Goal: Transaction & Acquisition: Purchase product/service

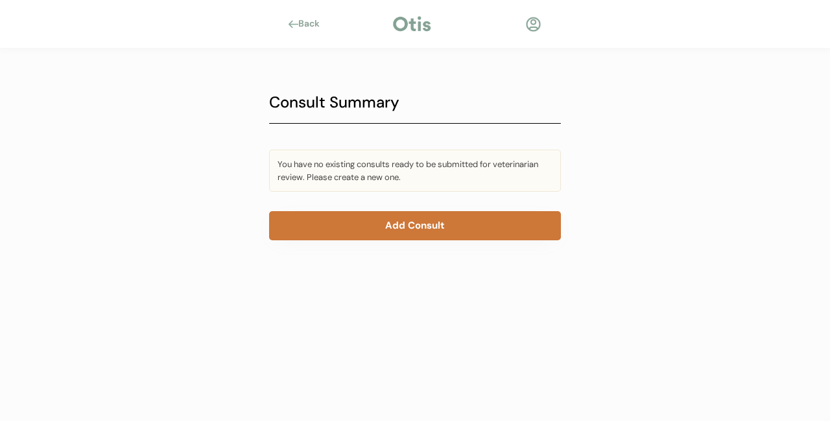
click at [422, 216] on button "Add Consult" at bounding box center [415, 225] width 292 height 29
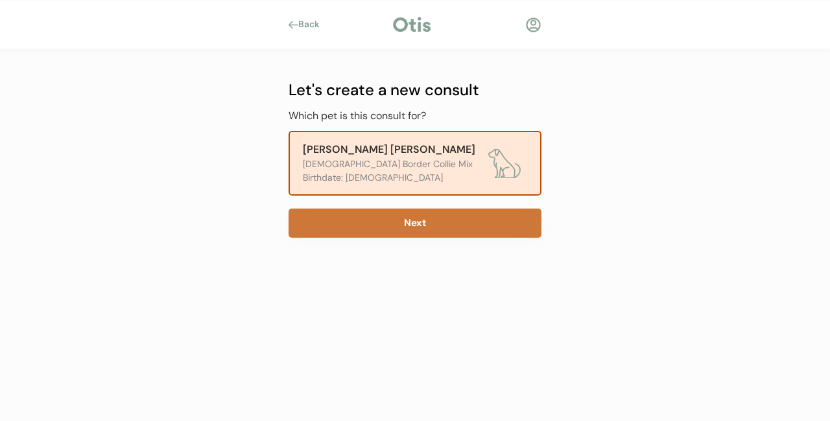
click at [424, 221] on button "Next" at bounding box center [414, 223] width 253 height 29
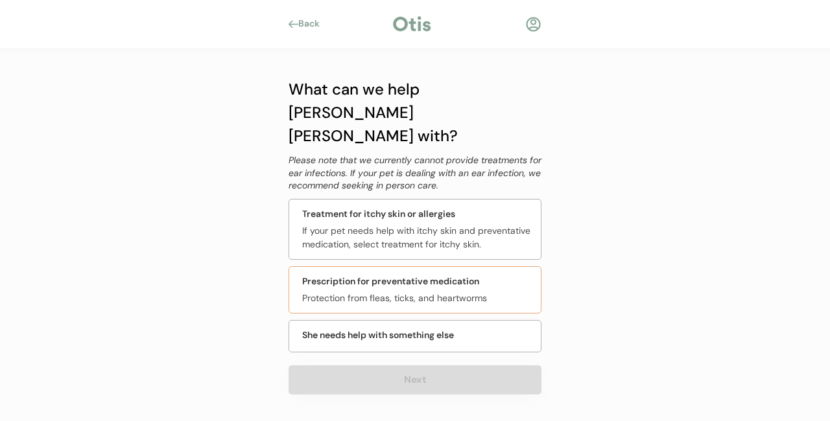
click at [417, 275] on div "Prescription for preventative medication" at bounding box center [390, 282] width 177 height 14
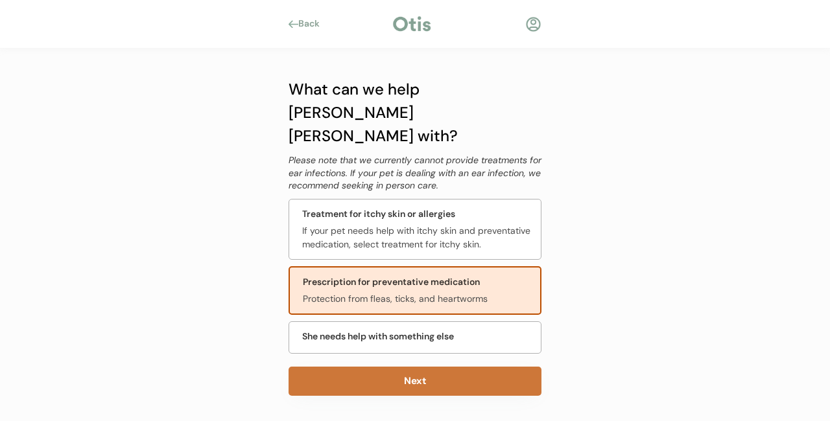
click at [418, 367] on button "Next" at bounding box center [414, 381] width 253 height 29
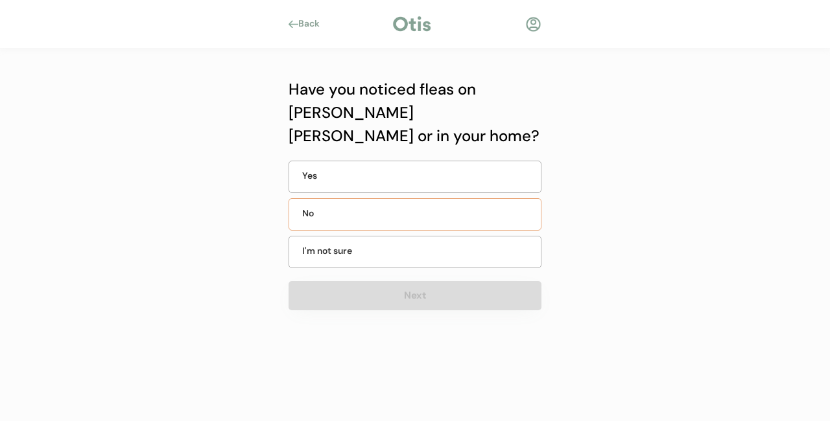
click at [334, 207] on div "No" at bounding box center [334, 214] width 65 height 14
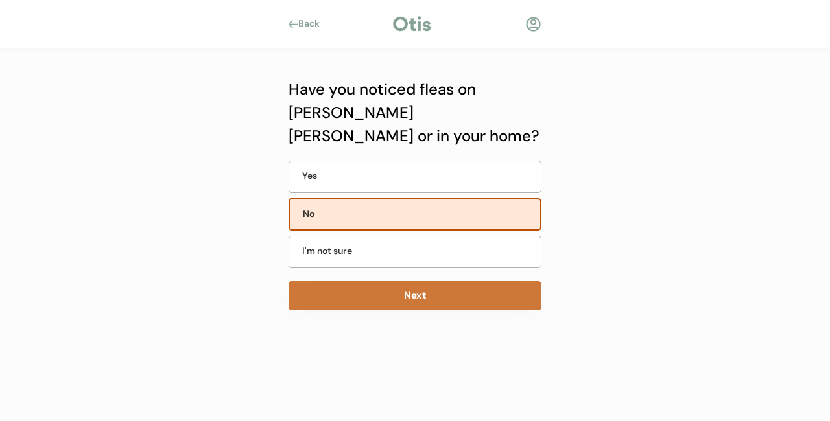
click at [415, 281] on button "Next" at bounding box center [414, 295] width 253 height 29
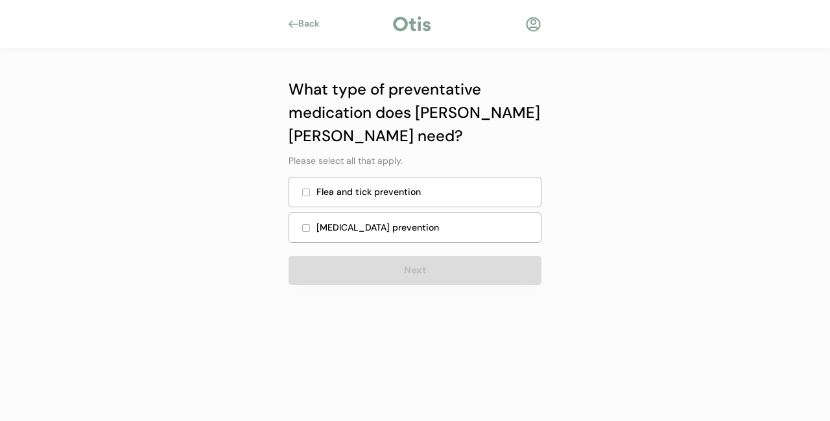
click at [385, 192] on div "Flea and tick prevention" at bounding box center [424, 192] width 216 height 14
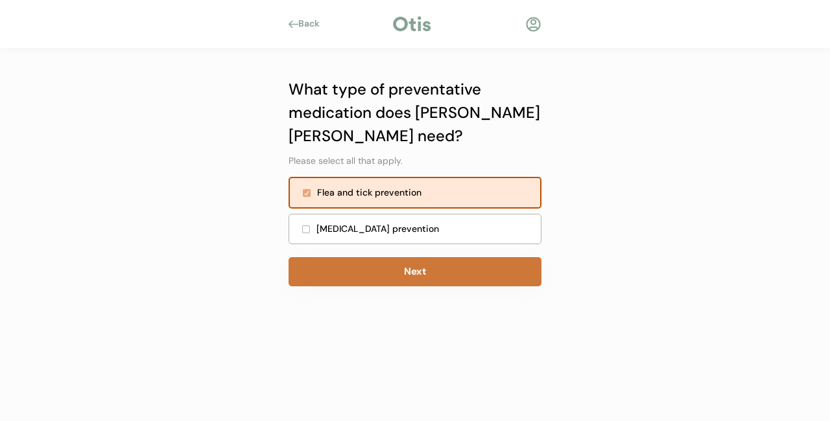
click at [413, 272] on button "Next" at bounding box center [414, 271] width 253 height 29
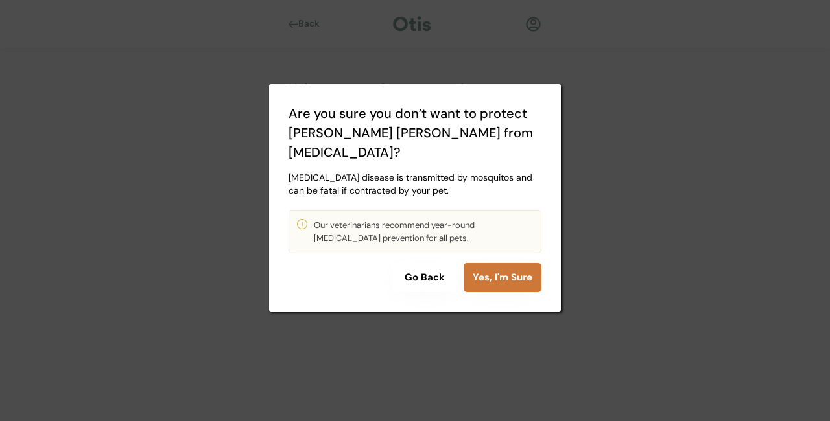
click at [515, 263] on button "Yes, I'm Sure" at bounding box center [502, 277] width 78 height 29
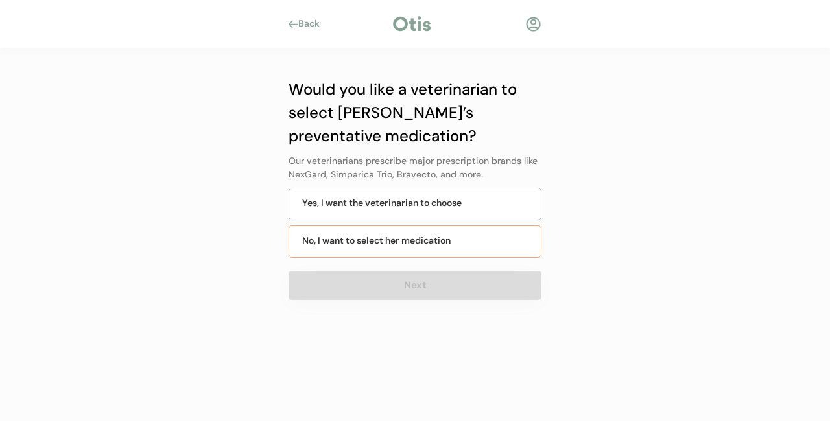
click at [404, 240] on div "No, I want to select her medication" at bounding box center [376, 241] width 148 height 14
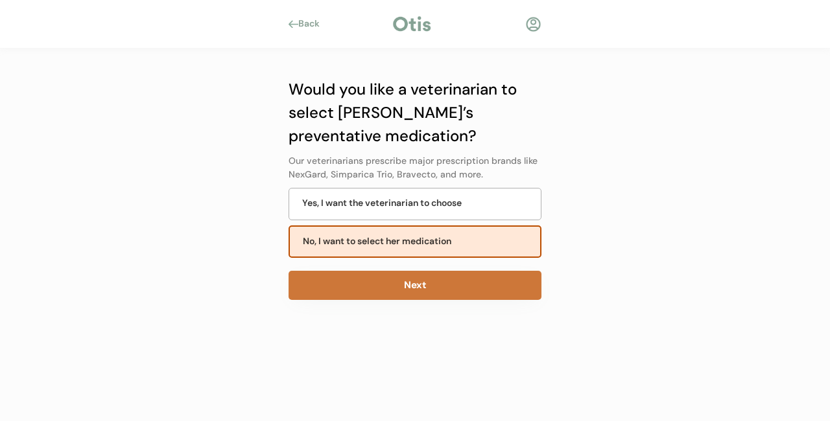
click at [423, 283] on button "Next" at bounding box center [414, 285] width 253 height 29
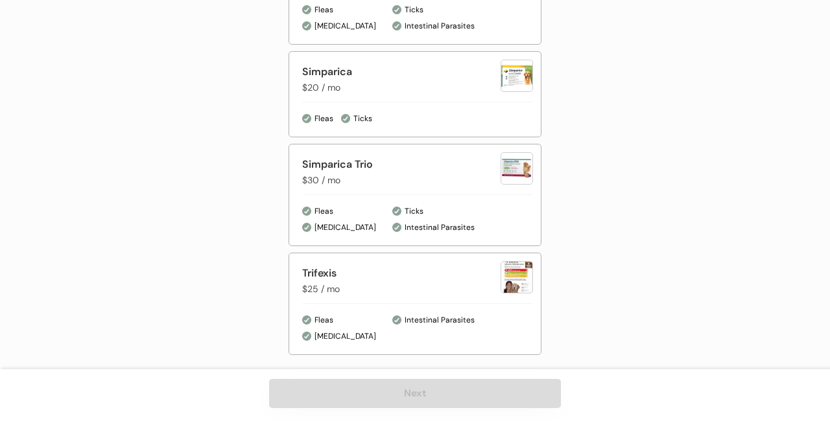
scroll to position [925, 0]
click at [331, 78] on div "Simparica" at bounding box center [401, 72] width 198 height 16
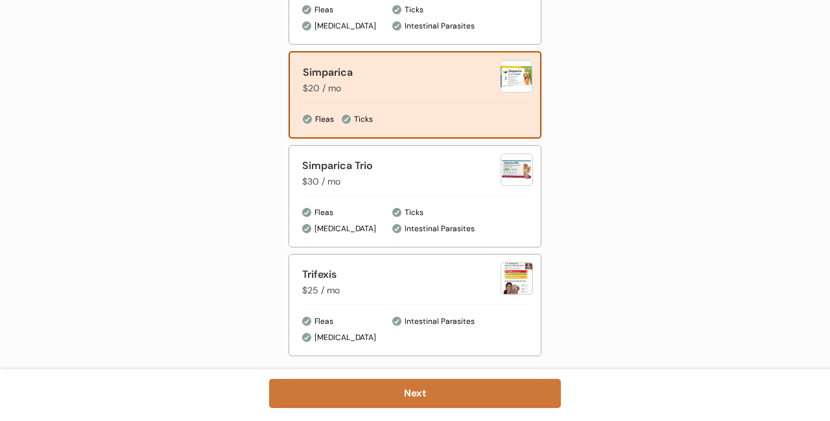
click at [427, 394] on button "Next" at bounding box center [415, 393] width 292 height 29
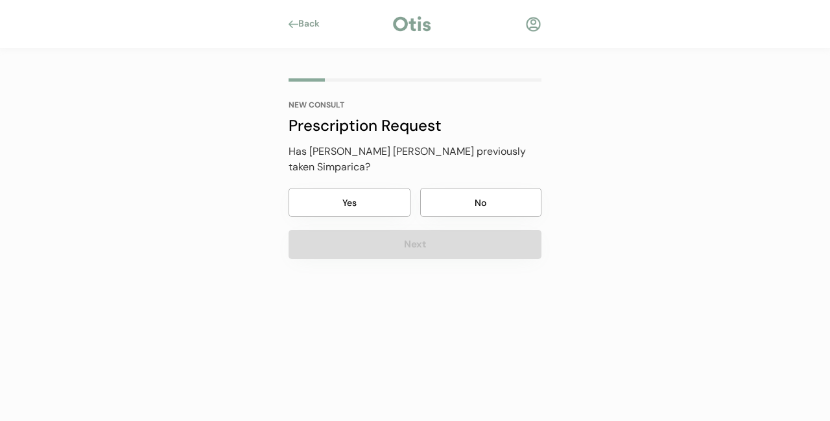
click at [363, 188] on button "Yes" at bounding box center [349, 202] width 122 height 29
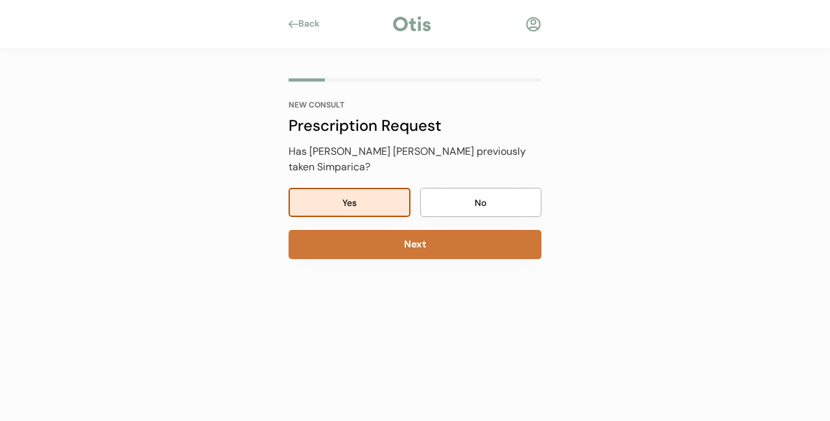
click at [424, 234] on button "Next" at bounding box center [414, 244] width 253 height 29
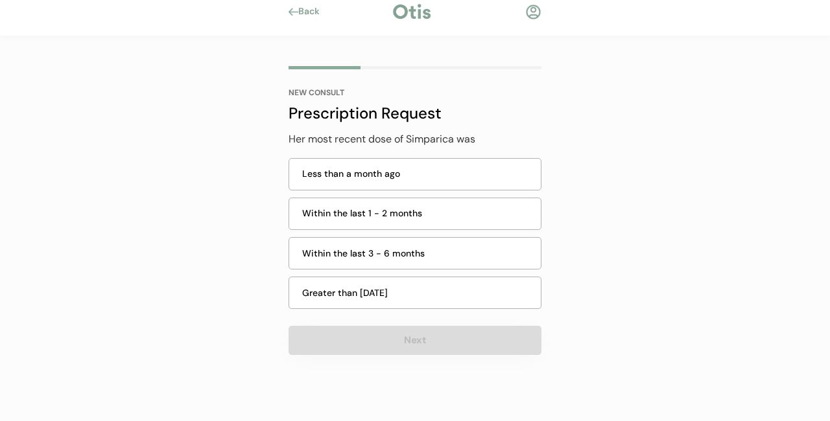
scroll to position [12, 0]
click at [383, 215] on div "Within the last 1 - 2 months" at bounding box center [417, 214] width 231 height 14
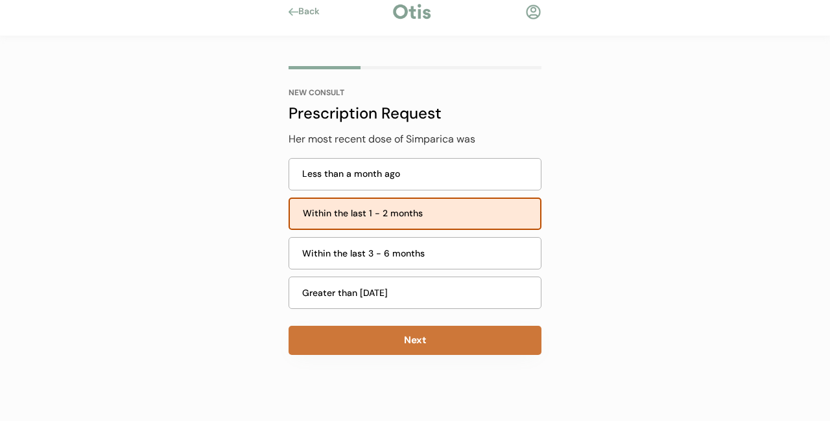
click at [417, 342] on button "Next" at bounding box center [414, 340] width 253 height 29
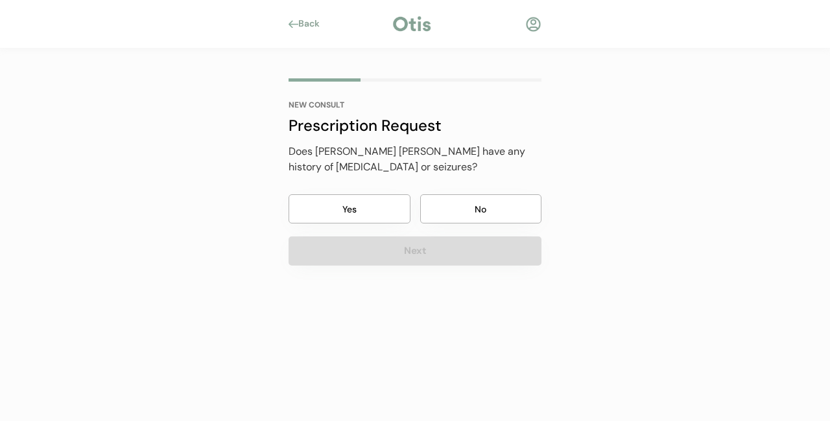
click at [482, 200] on button "No" at bounding box center [481, 208] width 122 height 29
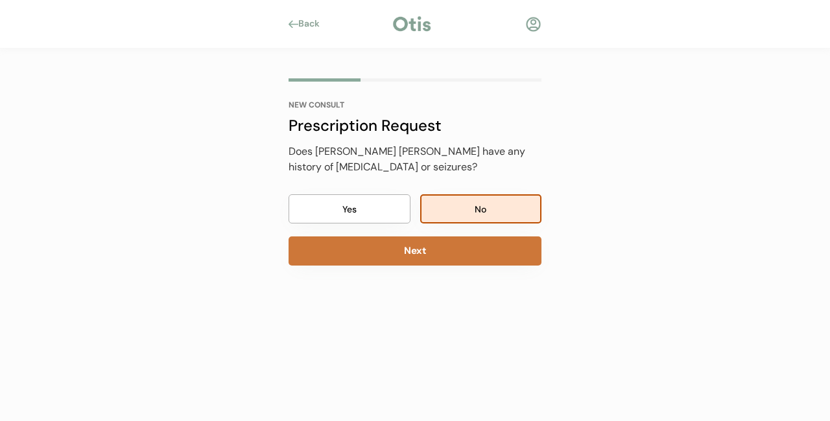
click at [427, 250] on button "Next" at bounding box center [414, 251] width 253 height 29
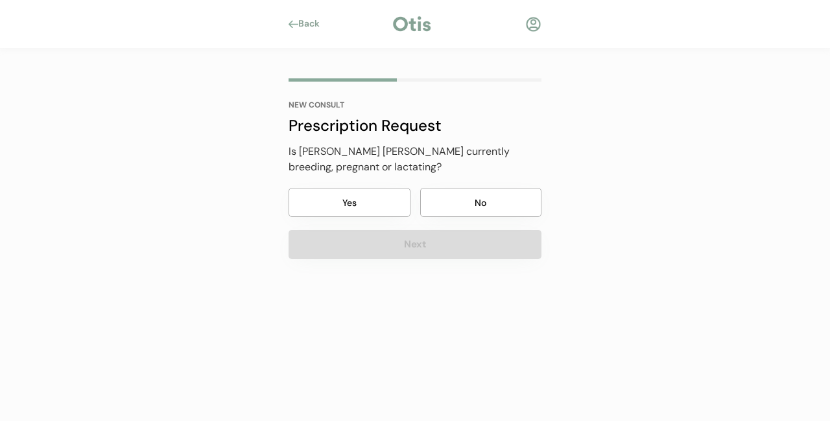
click at [474, 197] on button "No" at bounding box center [481, 202] width 122 height 29
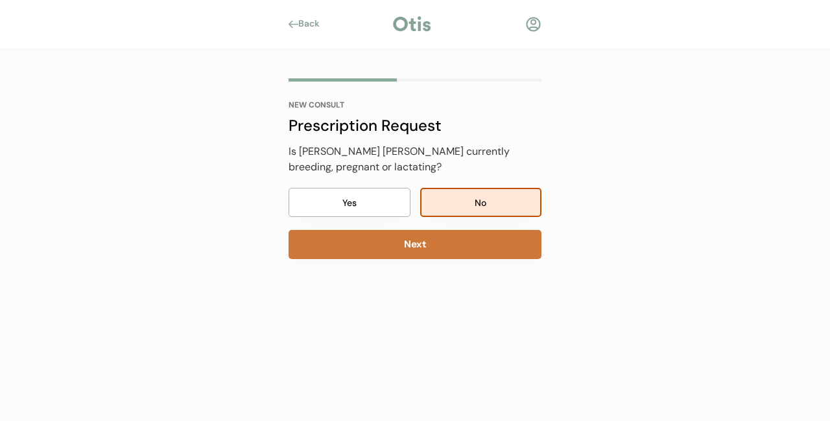
click at [414, 247] on button "Next" at bounding box center [414, 244] width 253 height 29
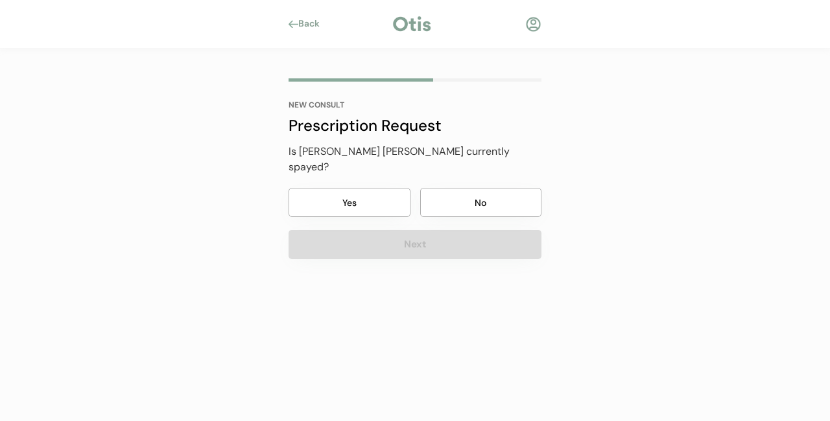
click at [367, 188] on button "Yes" at bounding box center [349, 202] width 122 height 29
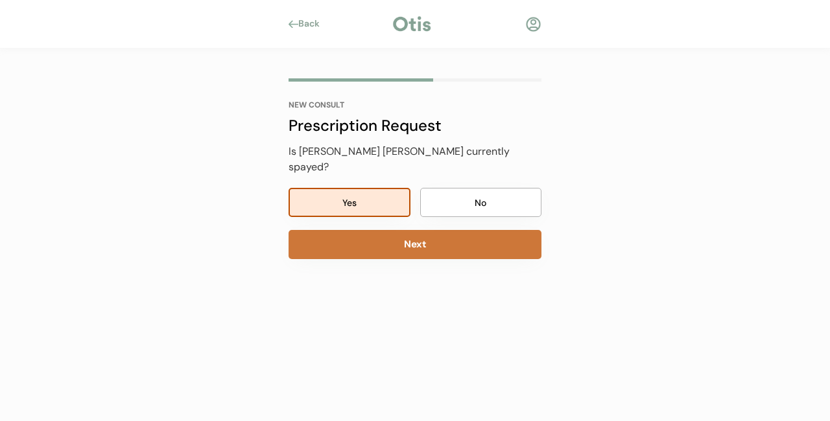
click at [406, 231] on button "Next" at bounding box center [414, 244] width 253 height 29
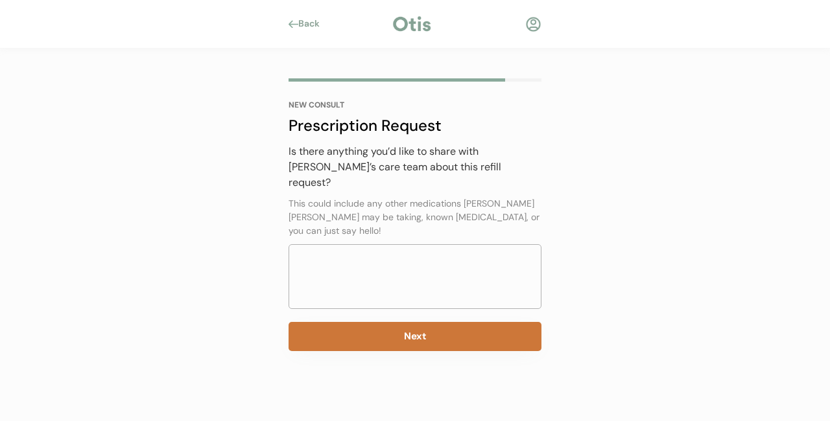
click at [421, 322] on button "Next" at bounding box center [414, 336] width 253 height 29
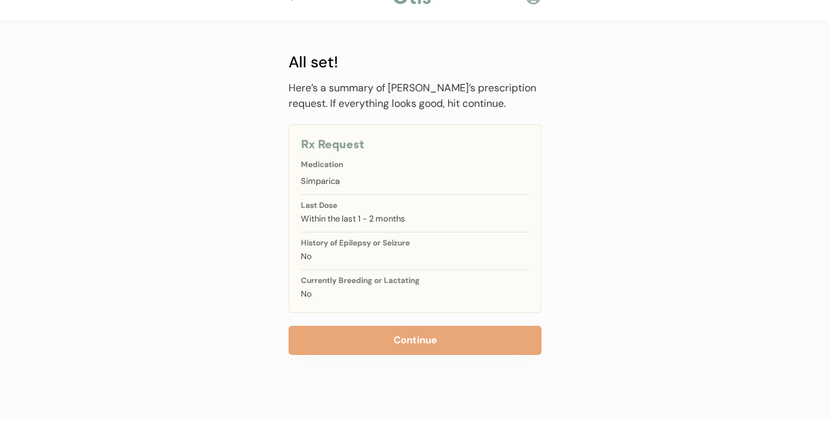
scroll to position [27, 0]
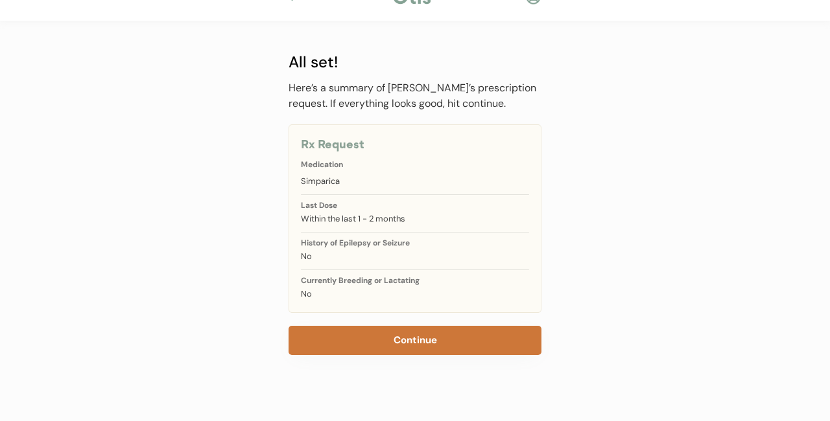
click at [412, 341] on button "Continue" at bounding box center [414, 340] width 253 height 29
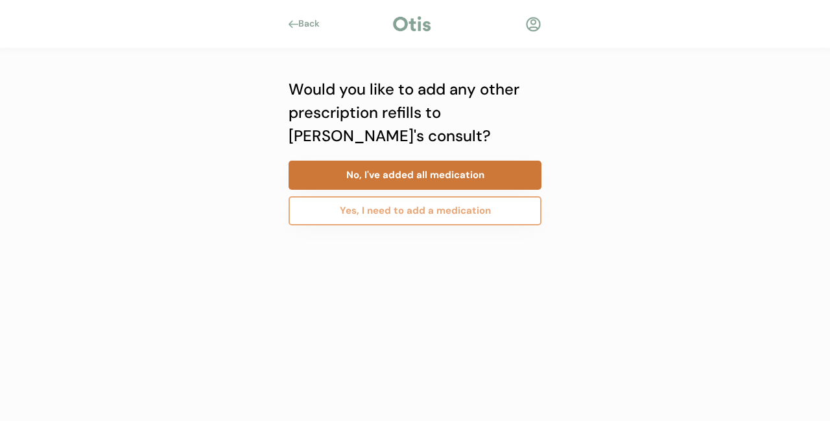
click at [420, 176] on button "No, I've added all medication" at bounding box center [414, 175] width 253 height 29
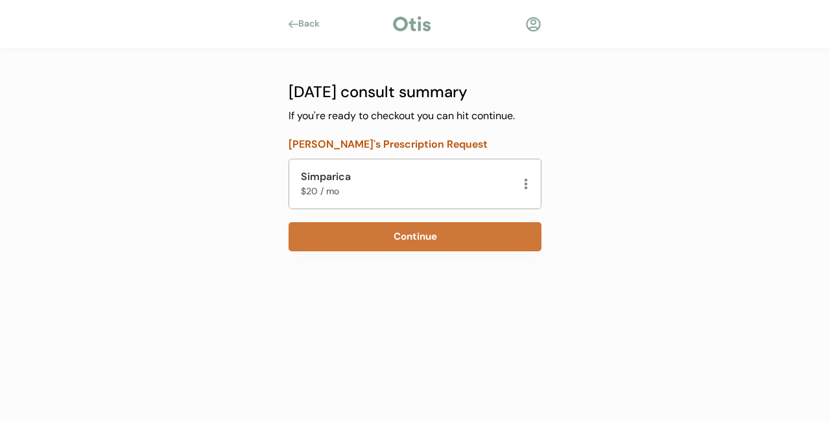
click at [412, 238] on button "Continue" at bounding box center [414, 236] width 253 height 29
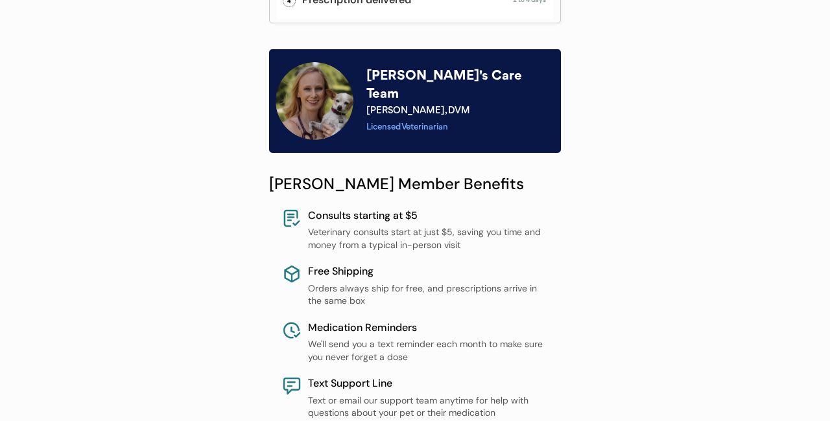
scroll to position [627, 0]
